Goal: Information Seeking & Learning: Learn about a topic

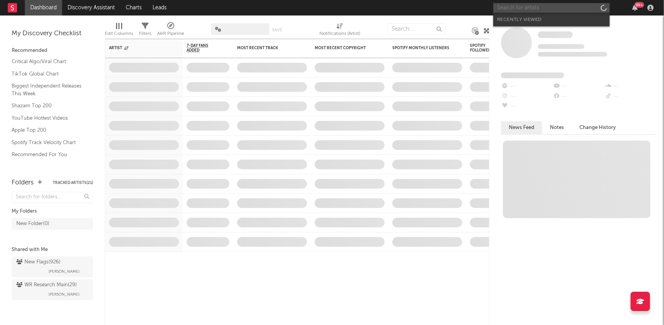
click at [540, 6] on input "text" at bounding box center [551, 8] width 116 height 10
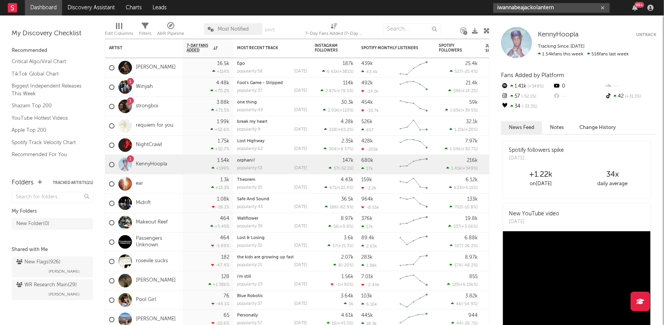
click at [569, 7] on input "iwannabeajackolantern" at bounding box center [551, 8] width 116 height 10
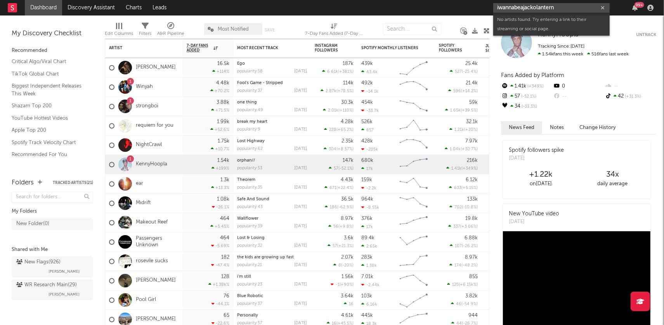
click at [569, 7] on input "iwannabeajackolantern" at bounding box center [551, 8] width 116 height 10
type input "i wanna be a ja"
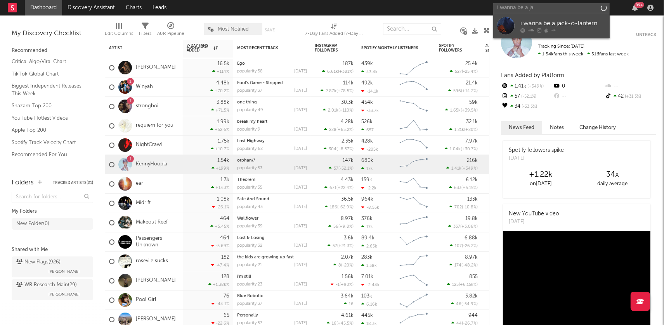
click at [586, 30] on div at bounding box center [562, 30] width 85 height 5
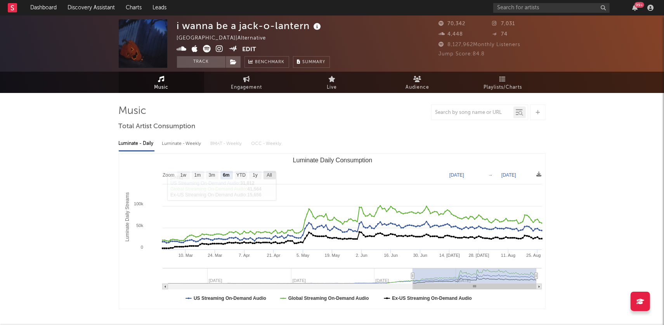
click at [270, 175] on text "All" at bounding box center [269, 175] width 5 height 5
select select "All"
type input "[DATE]"
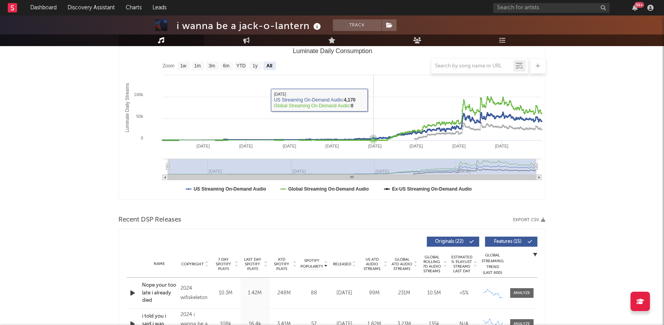
scroll to position [180, 0]
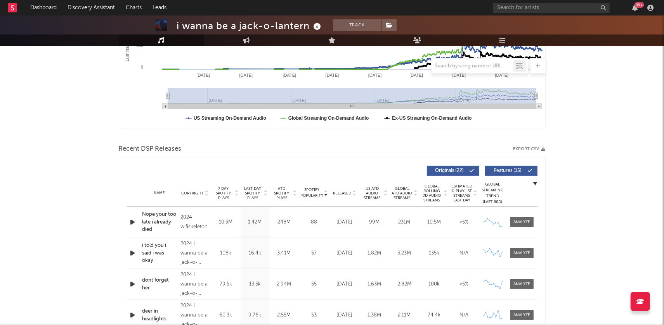
click at [206, 191] on icon at bounding box center [206, 191] width 4 height 3
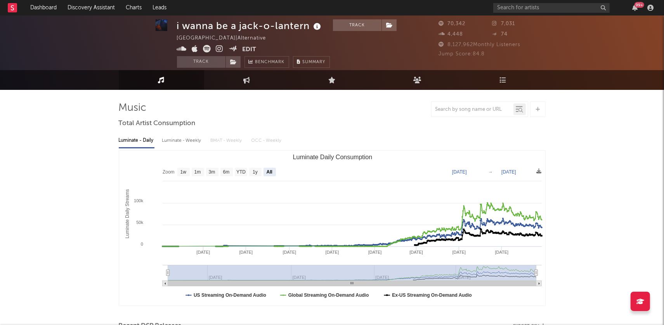
scroll to position [0, 0]
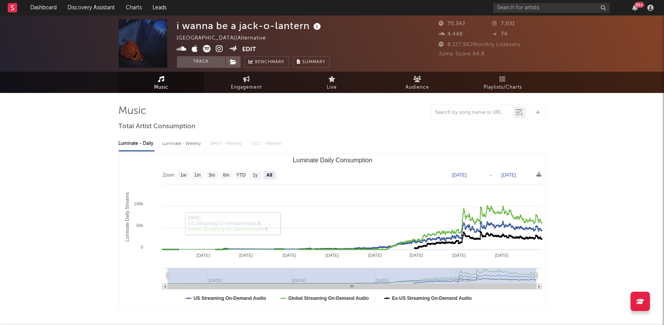
click at [220, 48] on icon at bounding box center [219, 49] width 7 height 8
click at [526, 6] on input "text" at bounding box center [551, 8] width 116 height 10
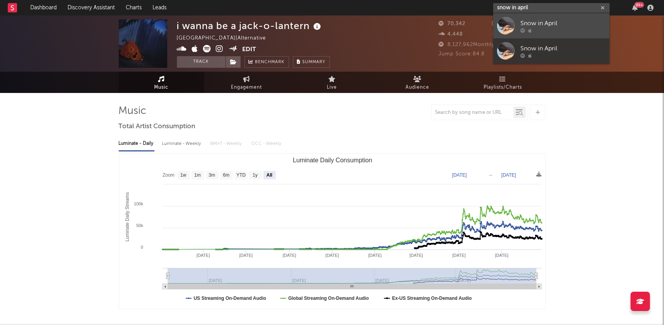
type input "snow in april"
click at [517, 24] on link "Snow in April" at bounding box center [551, 25] width 116 height 25
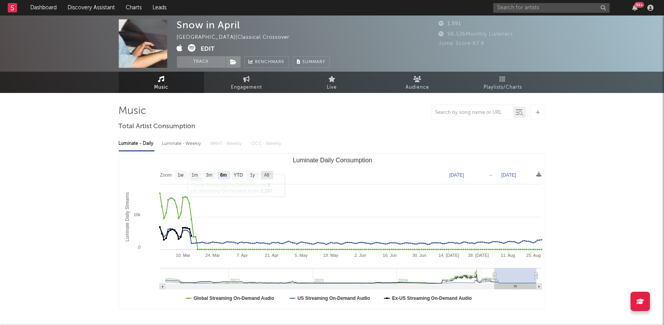
click at [263, 172] on rect "Luminate Daily Consumption" at bounding box center [267, 175] width 12 height 9
select select "All"
type input "[DATE]"
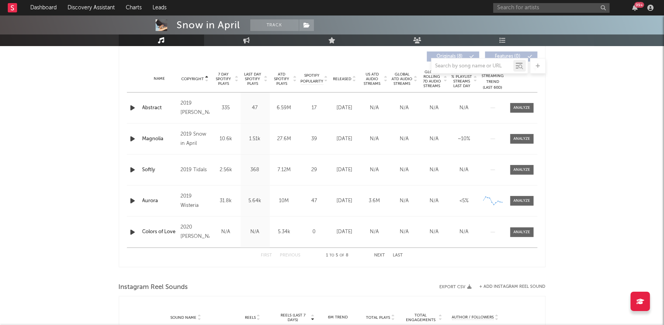
scroll to position [298, 0]
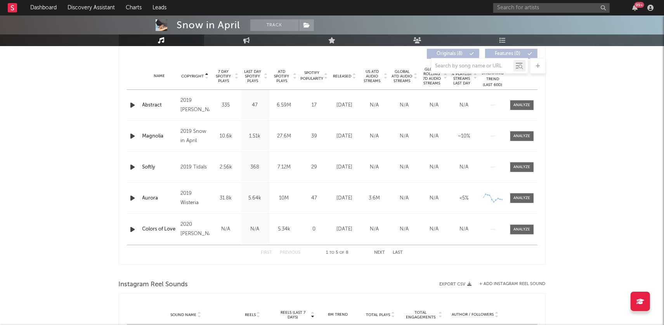
click at [352, 72] on div at bounding box center [332, 66] width 427 height 16
click at [353, 76] on icon at bounding box center [354, 77] width 4 height 3
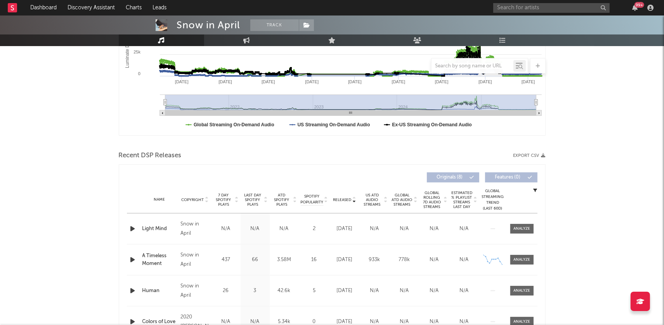
scroll to position [0, 0]
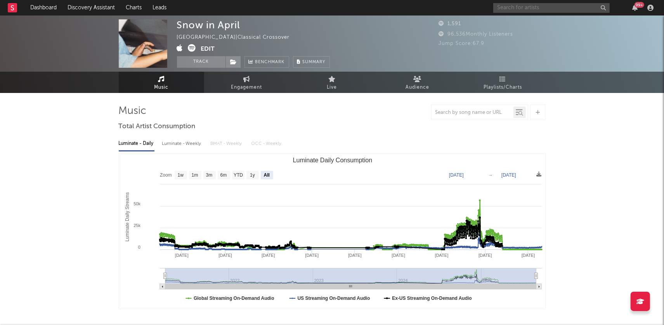
click at [538, 9] on input "text" at bounding box center [551, 8] width 116 height 10
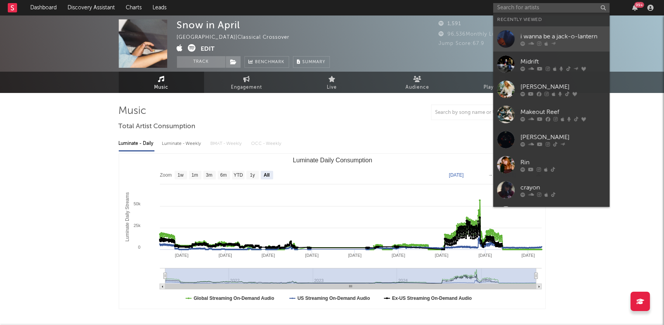
click at [535, 38] on div "i wanna be a jack-o-lantern" at bounding box center [562, 36] width 85 height 9
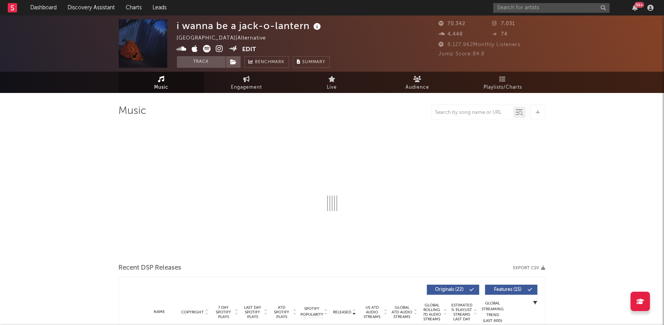
select select "6m"
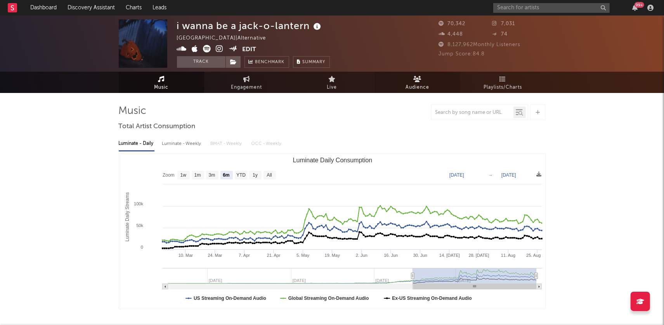
click at [422, 81] on link "Audience" at bounding box center [417, 82] width 85 height 21
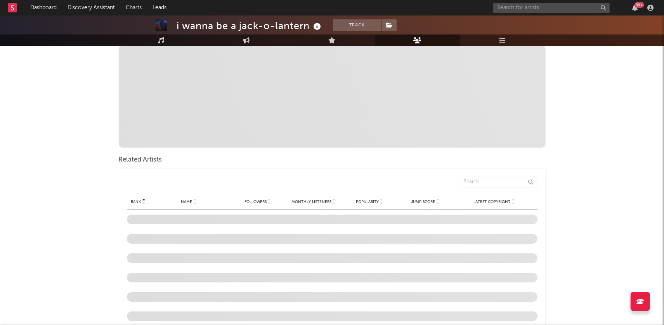
scroll to position [228, 0]
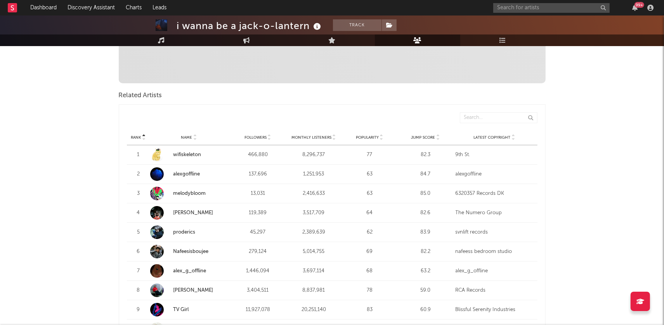
click at [381, 138] on icon at bounding box center [381, 139] width 4 height 3
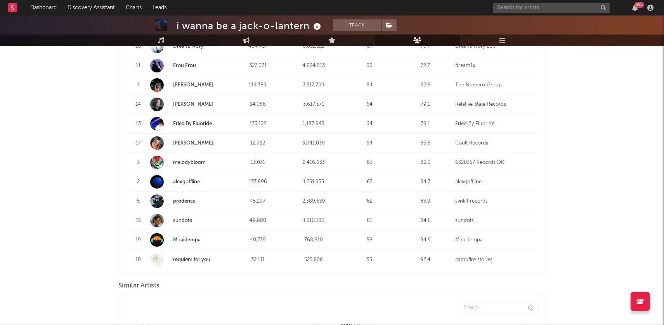
scroll to position [487, 0]
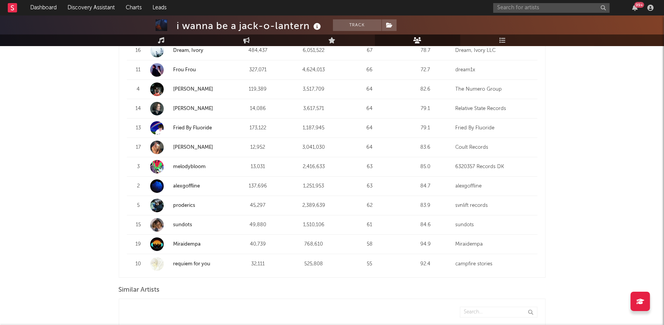
click at [196, 262] on link "requiem for you" at bounding box center [191, 264] width 37 height 5
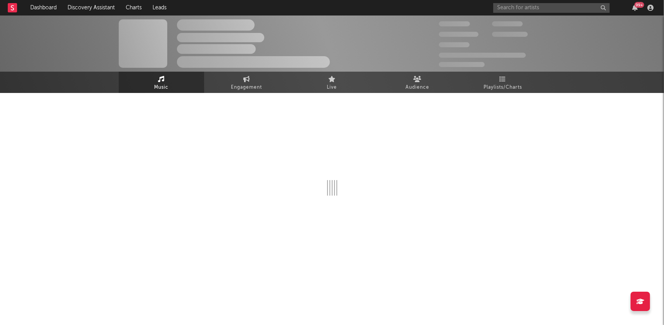
select select "6m"
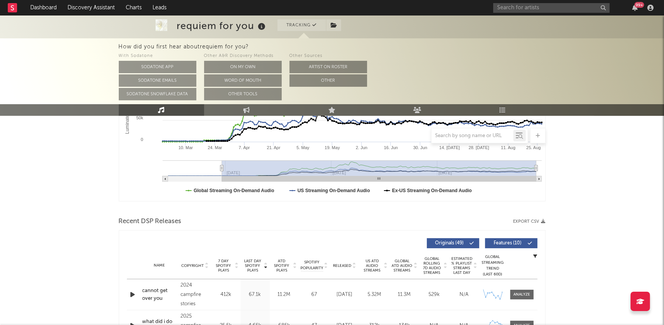
scroll to position [235, 0]
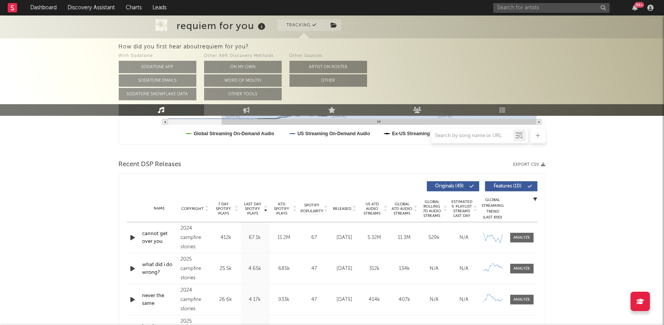
click at [355, 206] on icon at bounding box center [354, 207] width 4 height 3
